Goal: Information Seeking & Learning: Learn about a topic

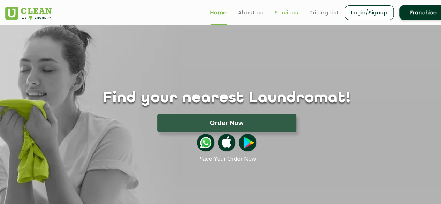
click at [285, 12] on link "Services" at bounding box center [287, 12] width 24 height 8
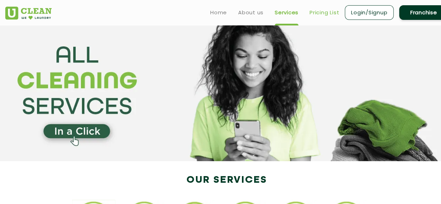
click at [328, 13] on link "Pricing List" at bounding box center [325, 12] width 30 height 8
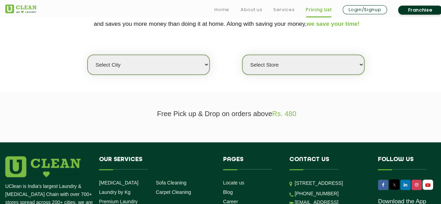
scroll to position [165, 0]
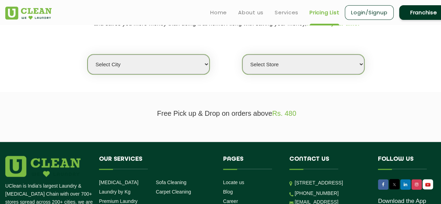
click at [193, 66] on select "Select city [GEOGRAPHIC_DATA] [GEOGRAPHIC_DATA] [GEOGRAPHIC_DATA] [GEOGRAPHIC_D…" at bounding box center [149, 64] width 122 height 20
select select "11"
click at [88, 54] on select "Select city [GEOGRAPHIC_DATA] [GEOGRAPHIC_DATA] [GEOGRAPHIC_DATA] [GEOGRAPHIC_D…" at bounding box center [149, 64] width 122 height 20
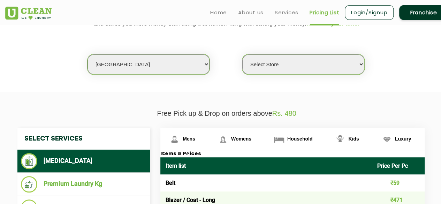
click at [324, 66] on select "Select Store [GEOGRAPHIC_DATA][PERSON_NAME] UClean Navalur UClean Chitlapakkam …" at bounding box center [303, 64] width 122 height 20
select select "417"
click at [242, 54] on select "Select Store [GEOGRAPHIC_DATA][PERSON_NAME] UClean Navalur UClean Chitlapakkam …" at bounding box center [303, 64] width 122 height 20
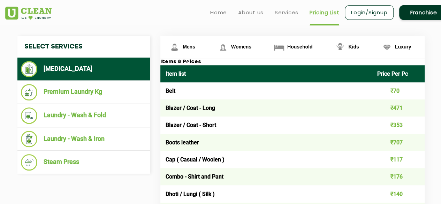
scroll to position [257, 0]
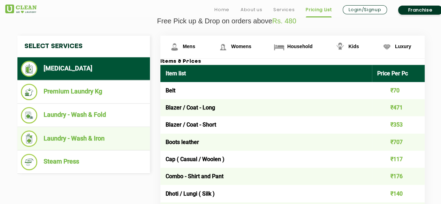
click at [96, 134] on li "Laundry - Wash & Iron" at bounding box center [84, 138] width 126 height 16
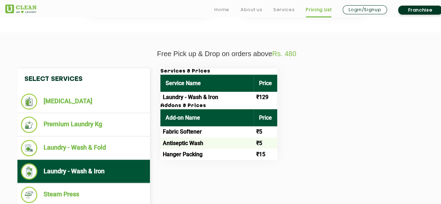
scroll to position [225, 0]
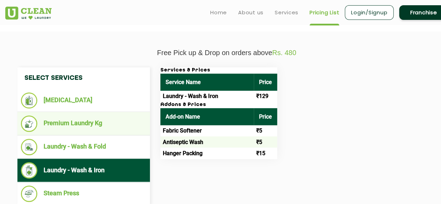
click at [104, 120] on li "Premium Laundry Kg" at bounding box center [84, 123] width 126 height 16
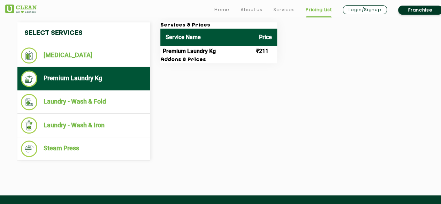
scroll to position [277, 0]
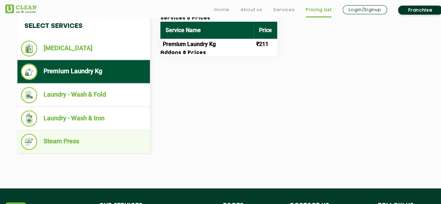
click at [97, 137] on li "Steam Press" at bounding box center [84, 142] width 126 height 16
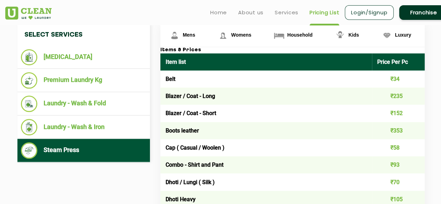
scroll to position [268, 0]
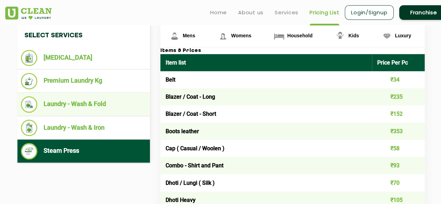
click at [111, 103] on li "Laundry - Wash & Fold" at bounding box center [84, 104] width 126 height 16
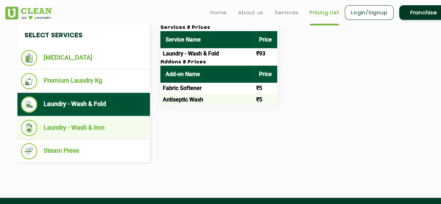
click at [106, 125] on li "Laundry - Wash & Iron" at bounding box center [84, 128] width 126 height 16
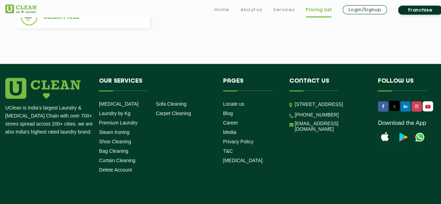
scroll to position [403, 0]
